Goal: Navigation & Orientation: Find specific page/section

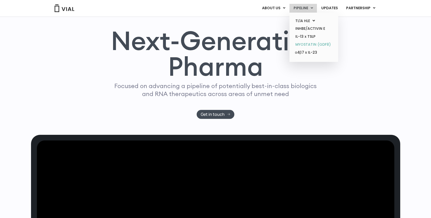
scroll to position [21, 0]
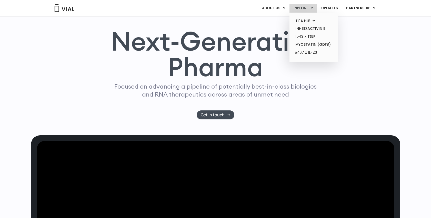
click at [307, 4] on link "PIPELINE" at bounding box center [302, 8] width 27 height 9
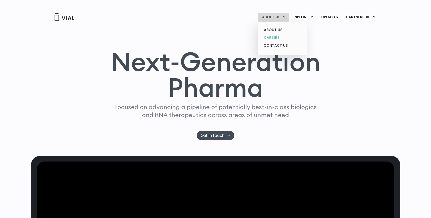
click at [277, 38] on link "CAREERS" at bounding box center [282, 38] width 45 height 8
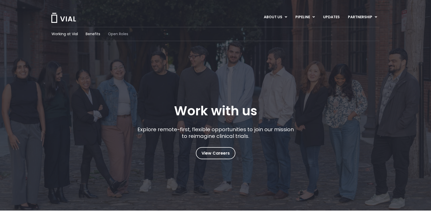
click at [112, 35] on span "Open Roles" at bounding box center [118, 33] width 20 height 5
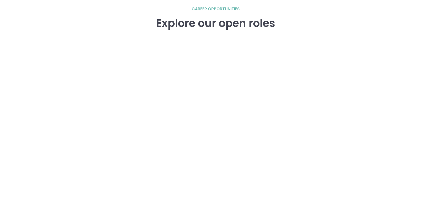
scroll to position [729, 0]
